Goal: Find specific page/section: Find specific page/section

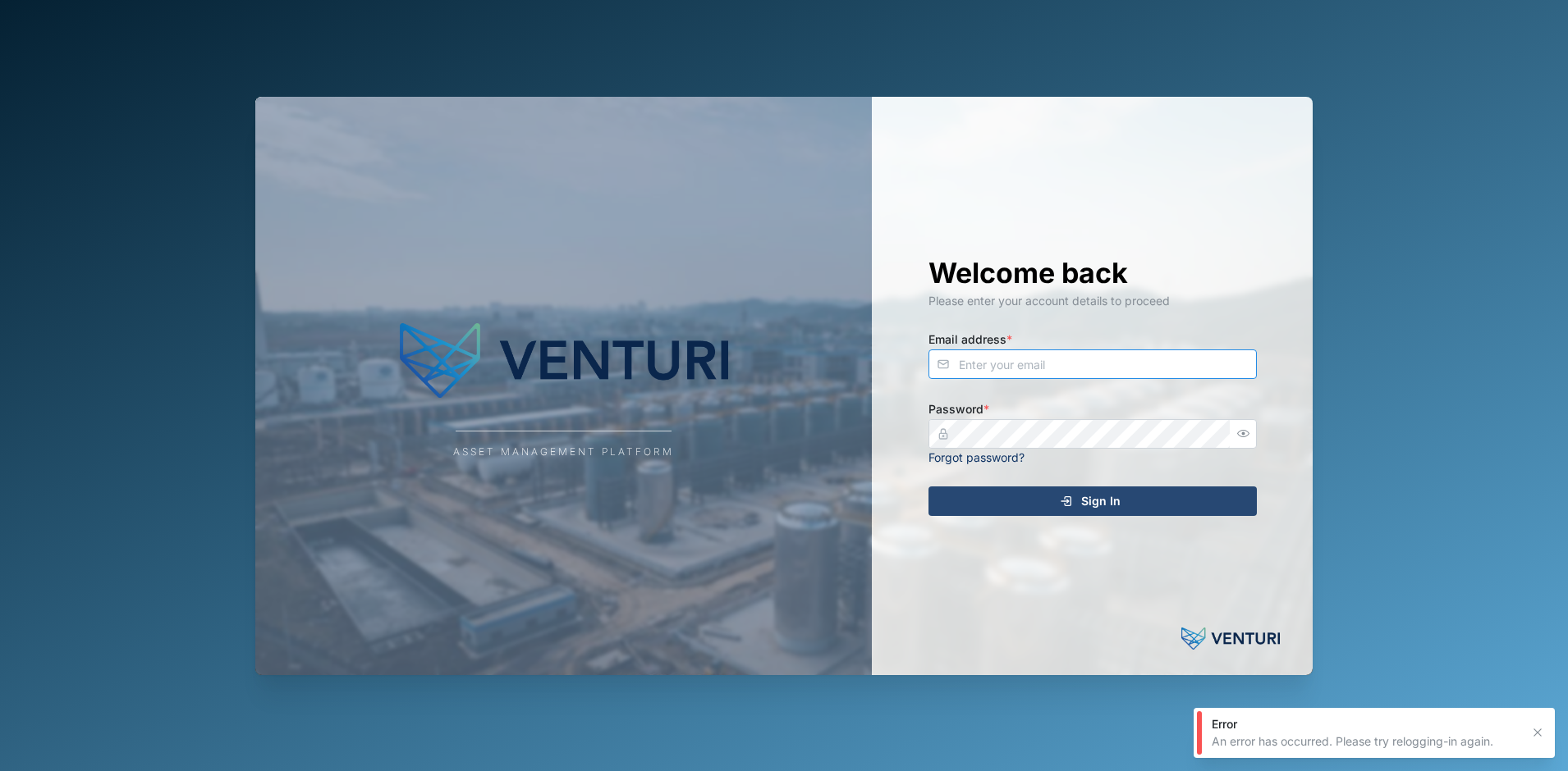
click at [1025, 367] on input "Email address *" at bounding box center [1093, 364] width 329 height 30
type input "[EMAIL_ADDRESS][DOMAIN_NAME]"
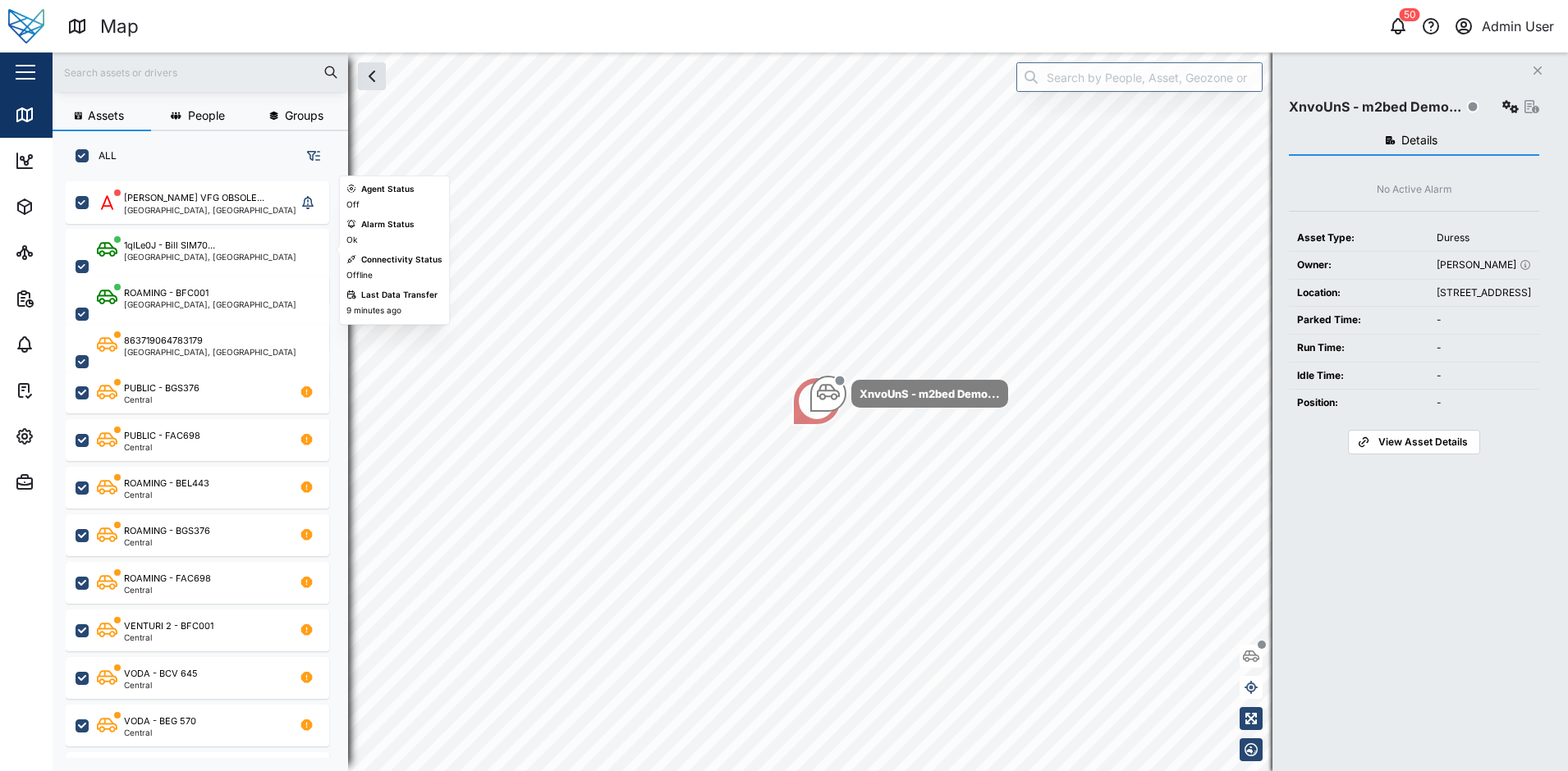
scroll to position [570, 257]
click at [223, 78] on input "text" at bounding box center [199, 72] width 276 height 24
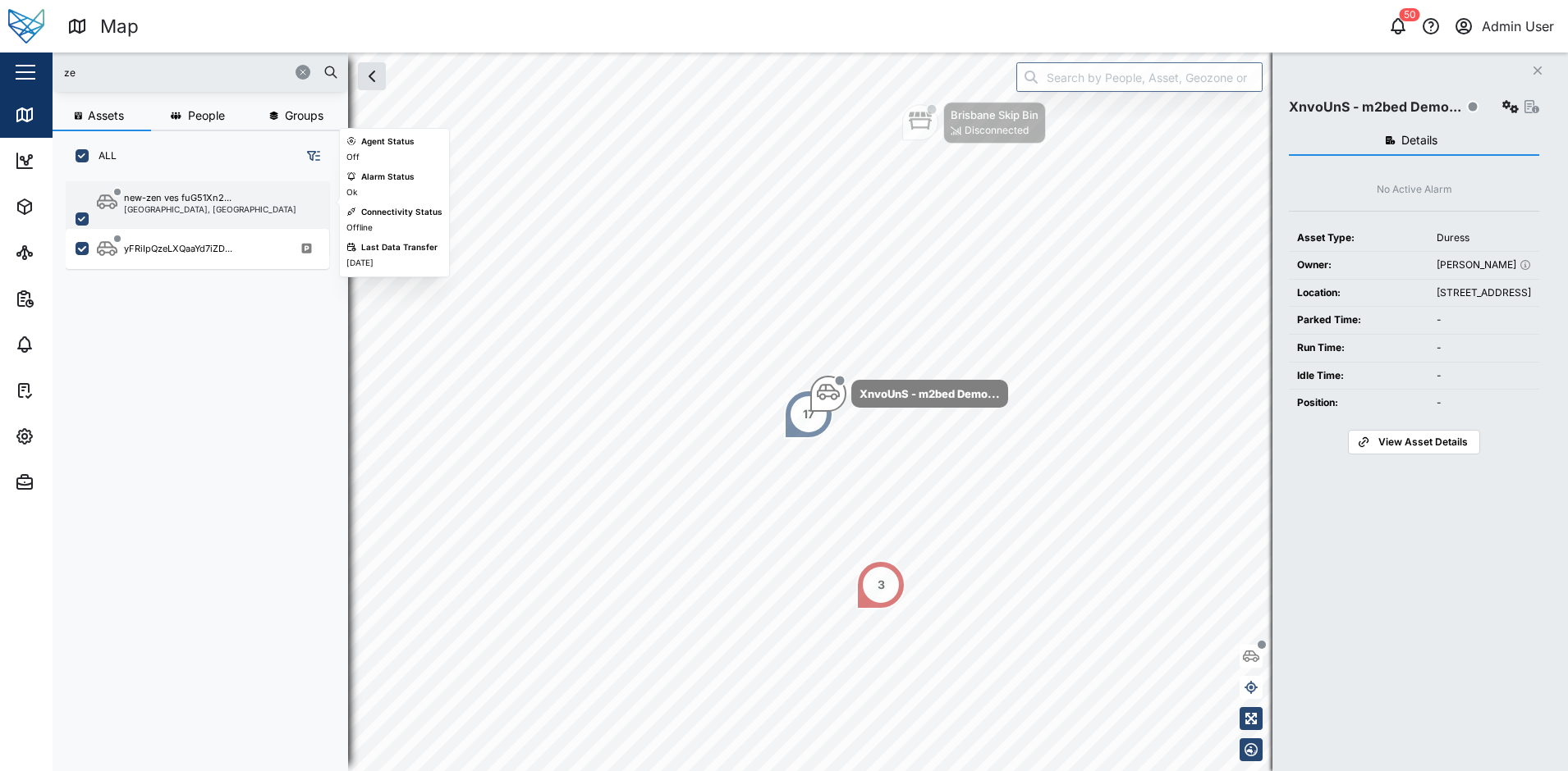
type input "ze"
click at [180, 200] on div "new-zen ves fuG51Xn2..." at bounding box center [178, 198] width 108 height 14
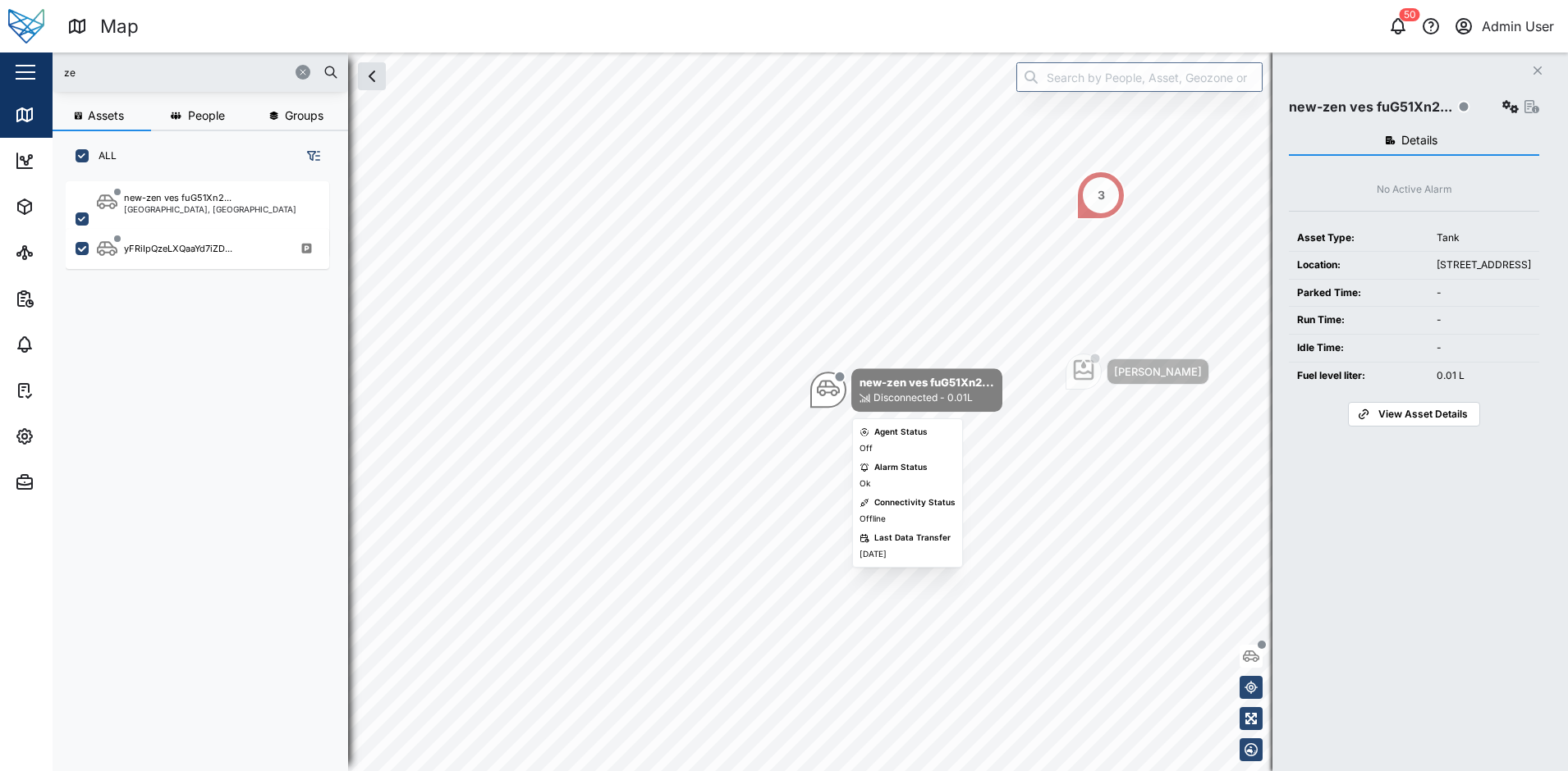
click at [930, 391] on div "Disconnected - 0.01L" at bounding box center [923, 398] width 100 height 15
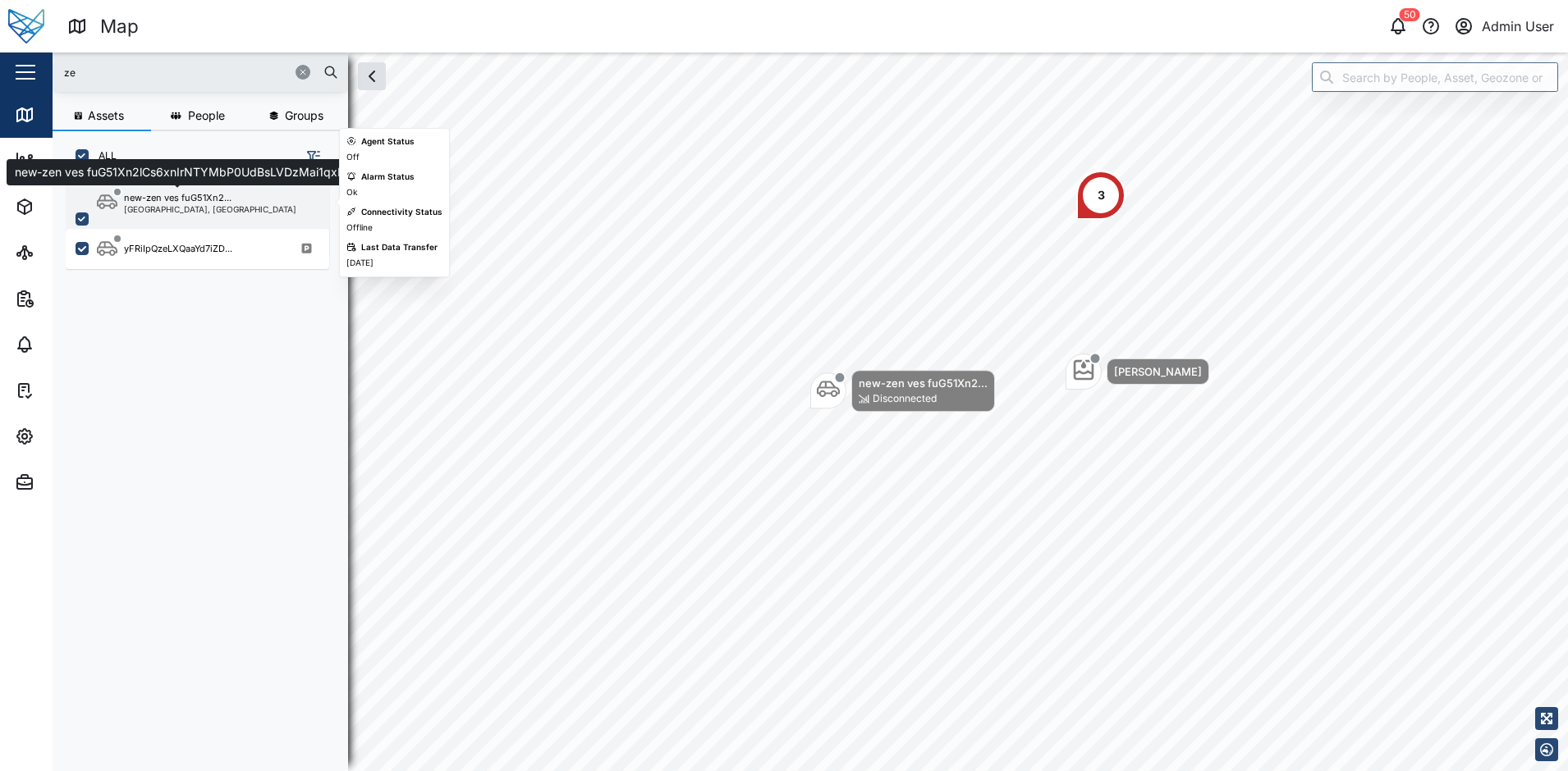
click at [210, 200] on div "new-zen ves fuG51Xn2..." at bounding box center [178, 198] width 108 height 14
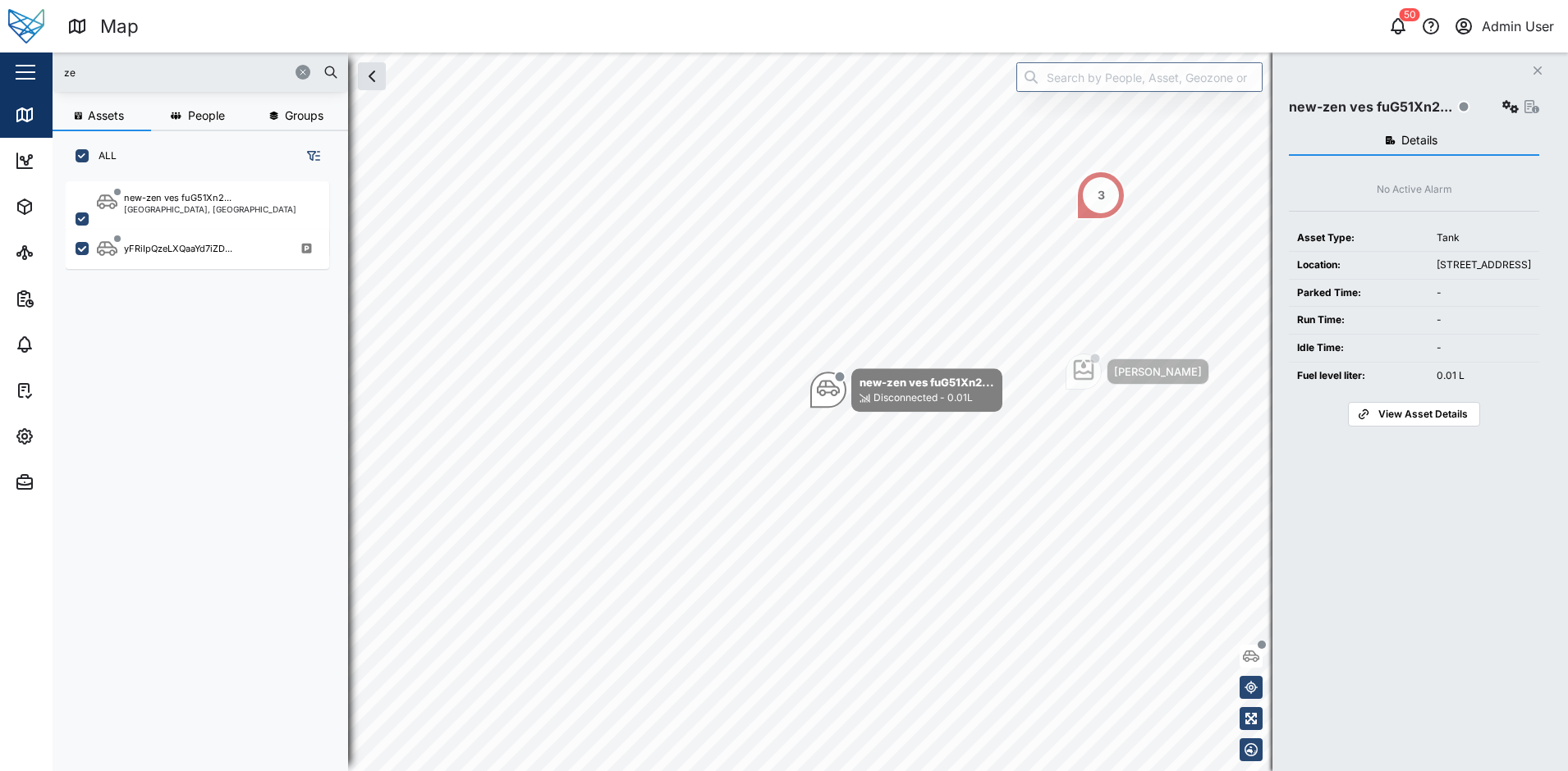
click at [1461, 425] on span "View Asset Details" at bounding box center [1423, 415] width 90 height 23
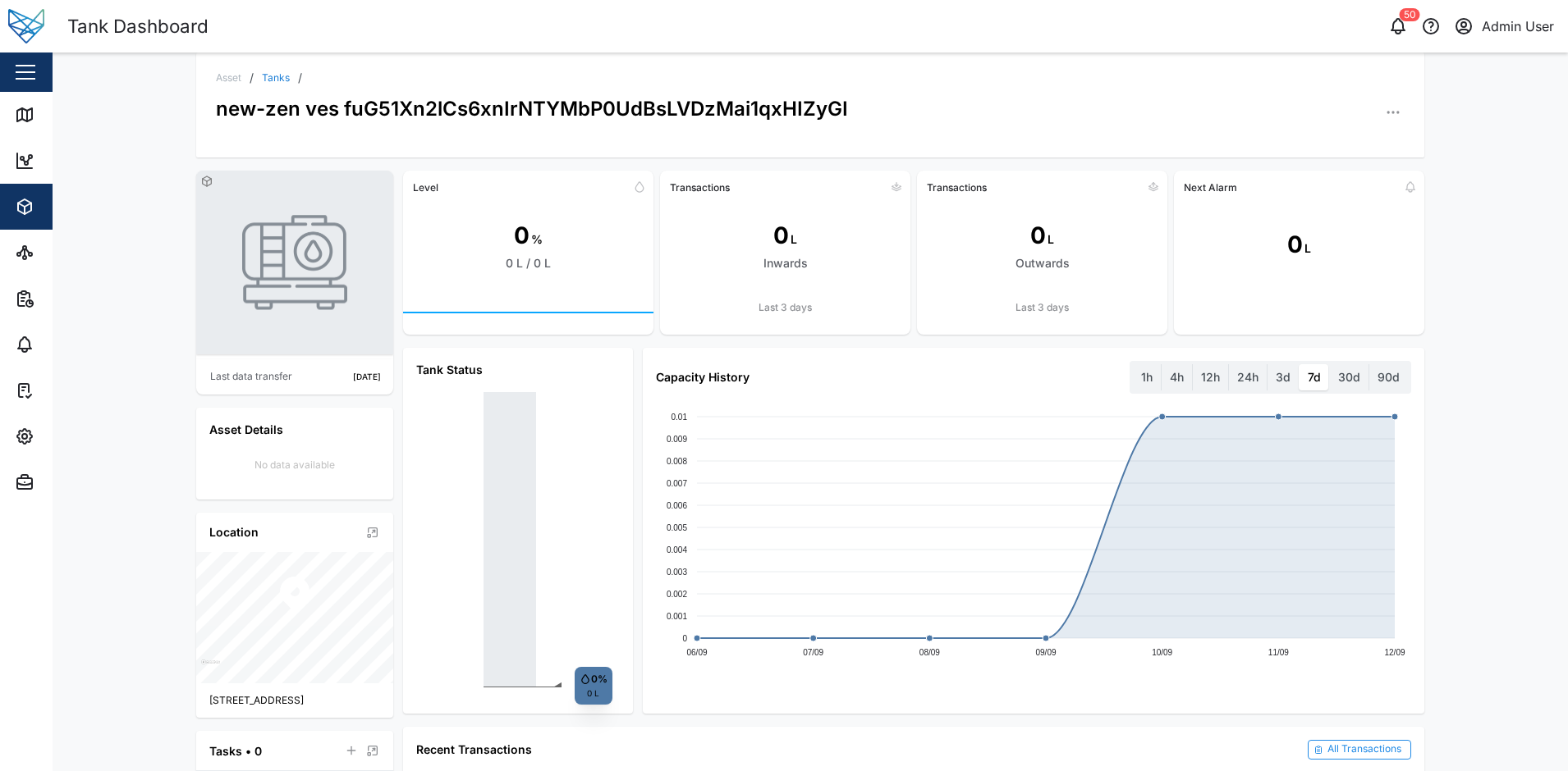
click at [123, 153] on div "Asset / Tanks / new-zen ves fuG51Xn2lCs6xnIrNTYMbP0UdBsLVDzMai1qxHIZyGI Last da…" at bounding box center [811, 412] width 1516 height 719
click at [856, 102] on div "new-zen ves fuG51Xn2lCs6xnIrNTYMbP0UdBsLVDzMai1qxHIZyGI" at bounding box center [810, 103] width 1189 height 40
drag, startPoint x: 856, startPoint y: 102, endPoint x: 612, endPoint y: 91, distance: 244.2
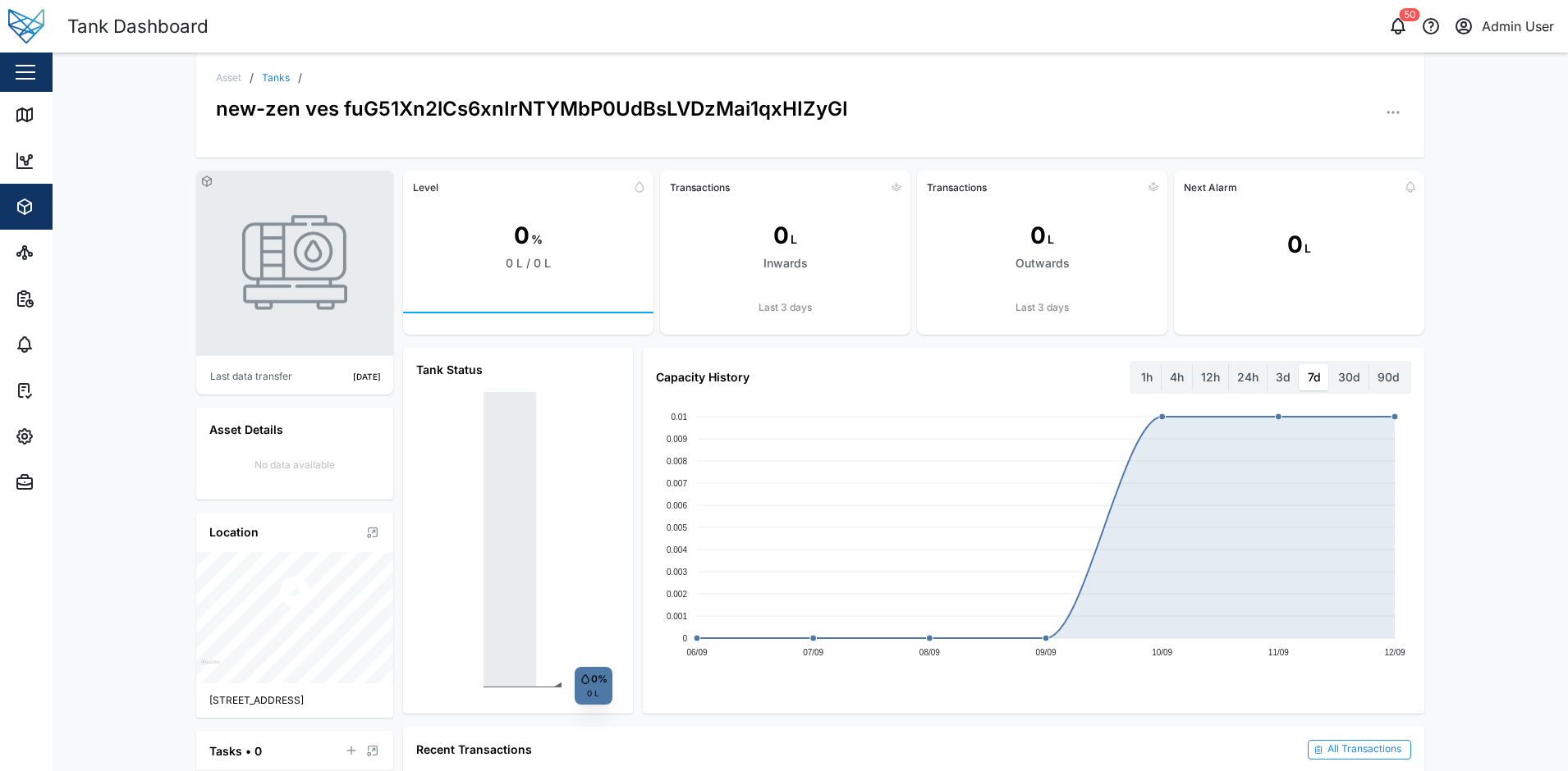
click at [684, 101] on div "new-zen ves fuG51Xn2lCs6xnIrNTYMbP0UdBsLVDzMai1qxHIZyGI" at bounding box center [532, 103] width 632 height 40
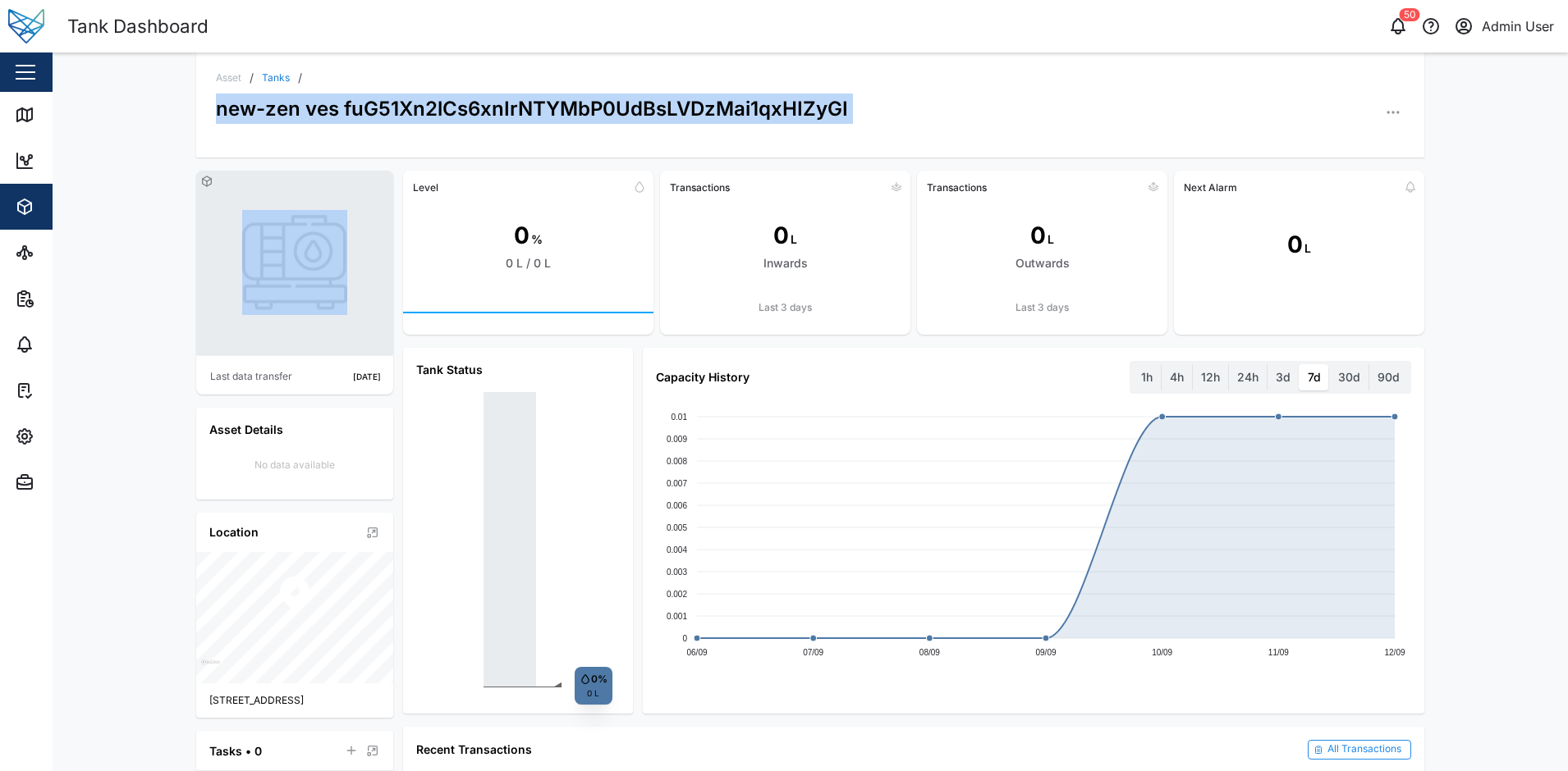
drag, startPoint x: 271, startPoint y: 110, endPoint x: 946, endPoint y: 109, distance: 675.0
click at [946, 109] on div "new-zen ves fuG51Xn2lCs6xnIrNTYMbP0UdBsLVDzMai1qxHIZyGI" at bounding box center [810, 103] width 1189 height 40
copy div "new-zen ves fuG51Xn2lCs6xnIrNTYMbP0UdBsLVDzMai1qxHIZyGI"
